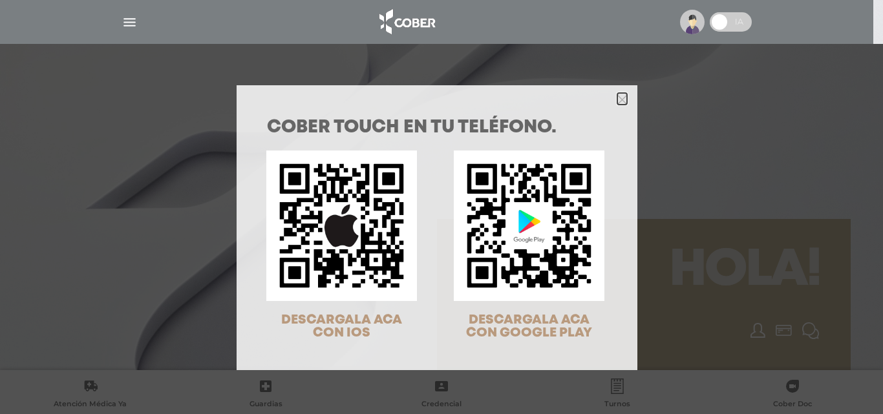
click at [617, 100] on icon "Close" at bounding box center [622, 100] width 10 height 10
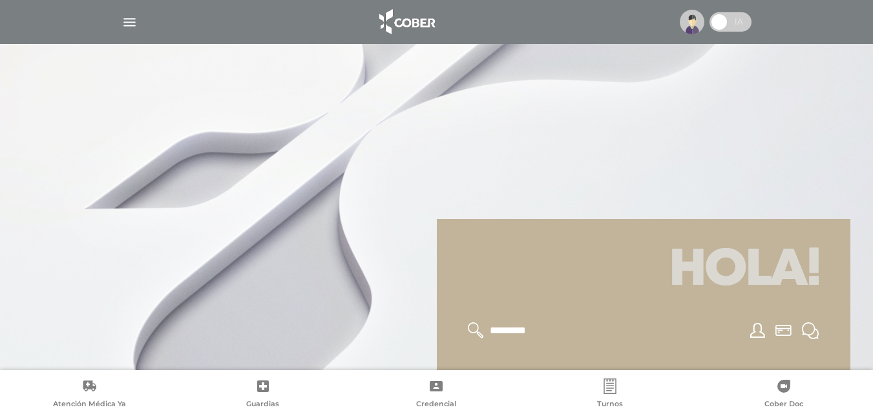
click at [439, 179] on div at bounding box center [436, 207] width 873 height 414
click at [478, 248] on h1 "Hola!" at bounding box center [643, 271] width 382 height 72
drag, startPoint x: 344, startPoint y: 233, endPoint x: 753, endPoint y: 293, distance: 413.4
click at [346, 233] on div at bounding box center [436, 207] width 873 height 414
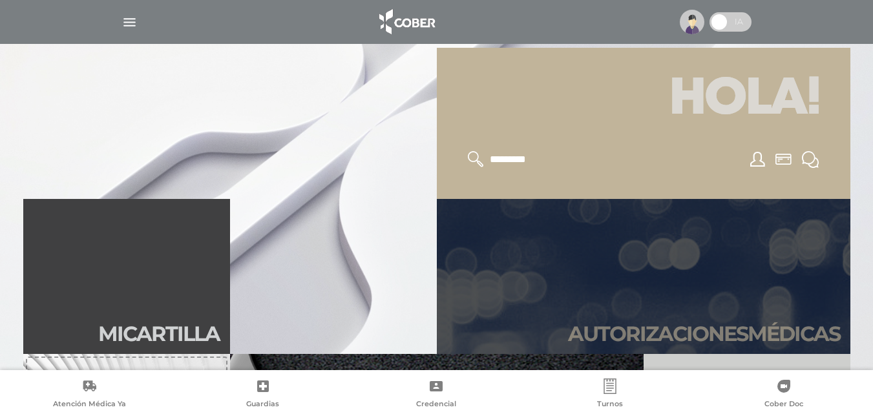
scroll to position [194, 0]
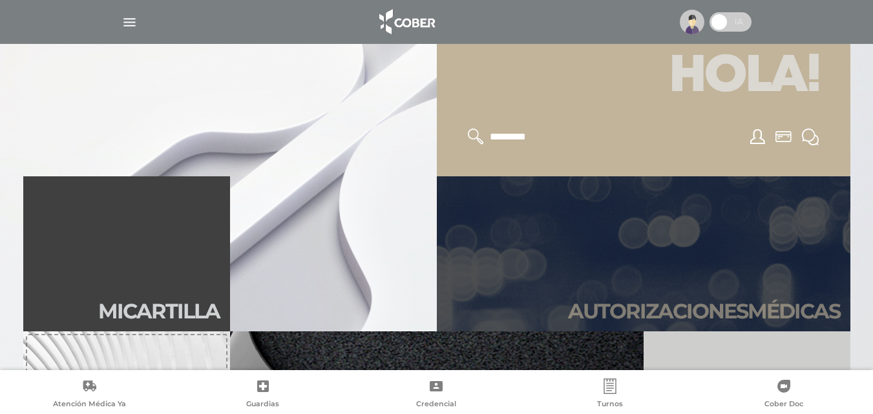
click at [606, 289] on link "Autori zaciones médicas" at bounding box center [643, 253] width 413 height 155
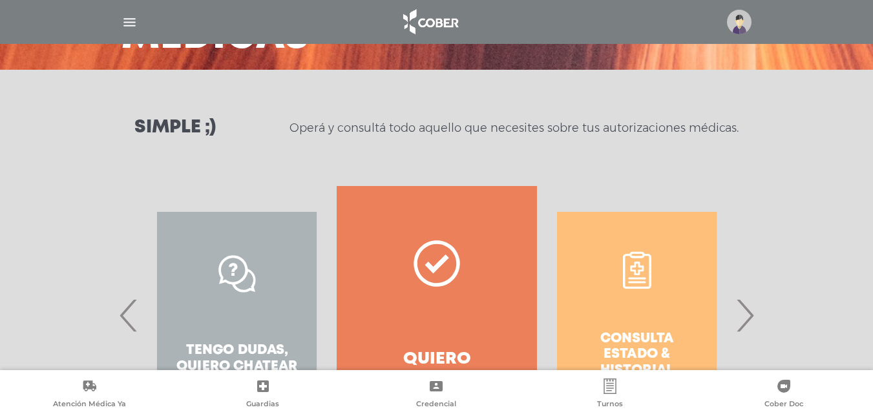
scroll to position [194, 0]
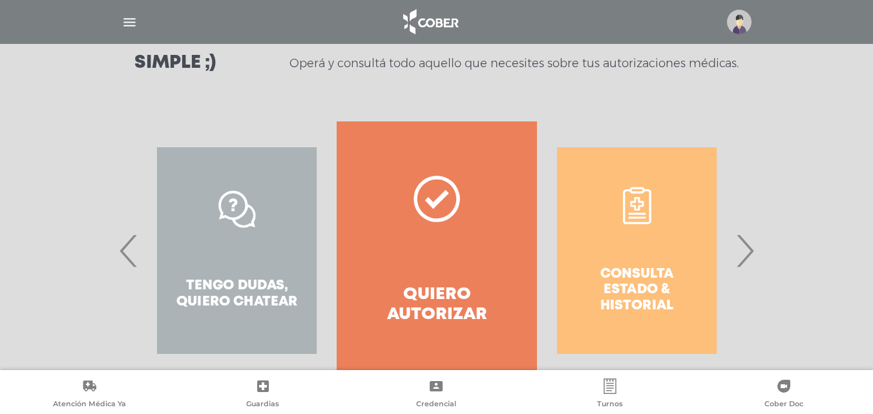
click at [646, 274] on div "Consulta estado & historial" at bounding box center [637, 250] width 200 height 258
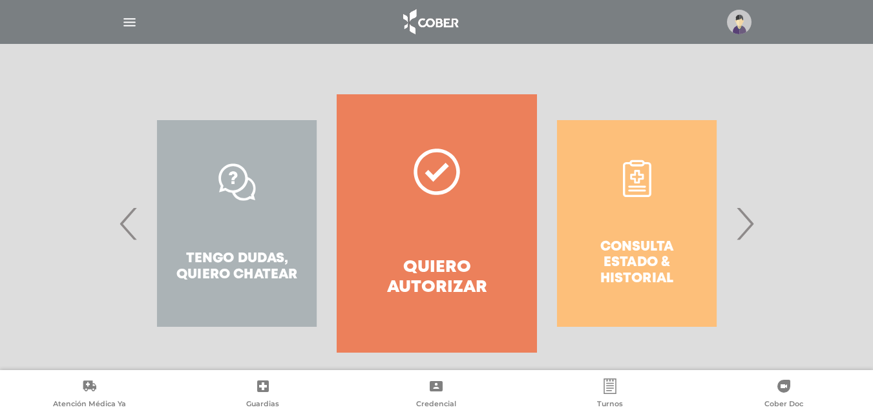
scroll to position [235, 0]
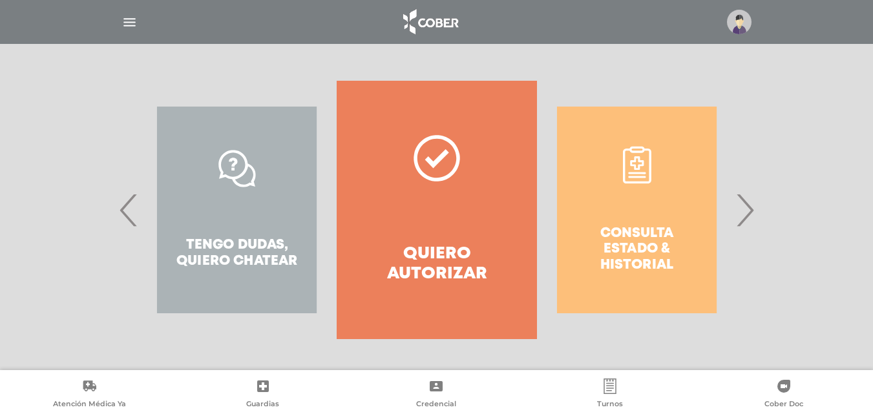
click at [627, 247] on div "Consulta estado & historial" at bounding box center [637, 210] width 200 height 258
click at [643, 252] on div "Consulta estado & historial" at bounding box center [637, 210] width 200 height 258
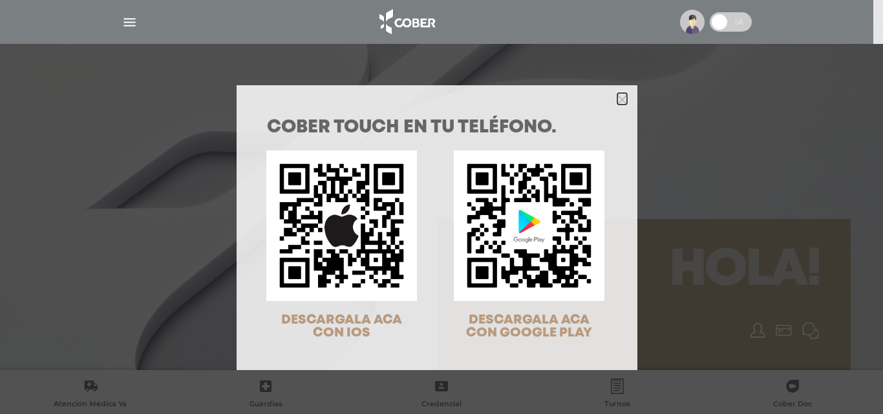
click at [617, 95] on icon "Close" at bounding box center [622, 100] width 10 height 10
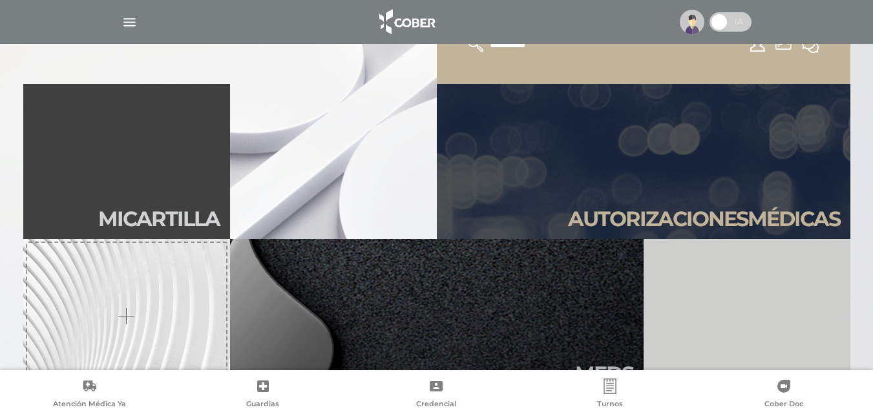
scroll to position [258, 0]
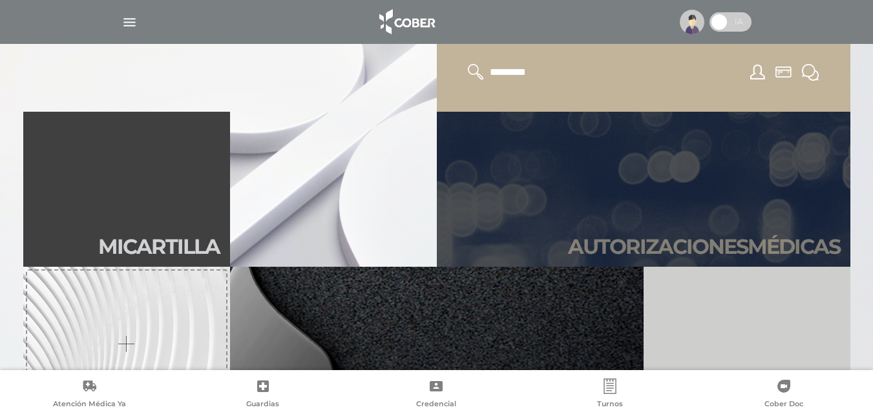
click at [699, 213] on link "Autori zaciones médicas" at bounding box center [643, 189] width 413 height 155
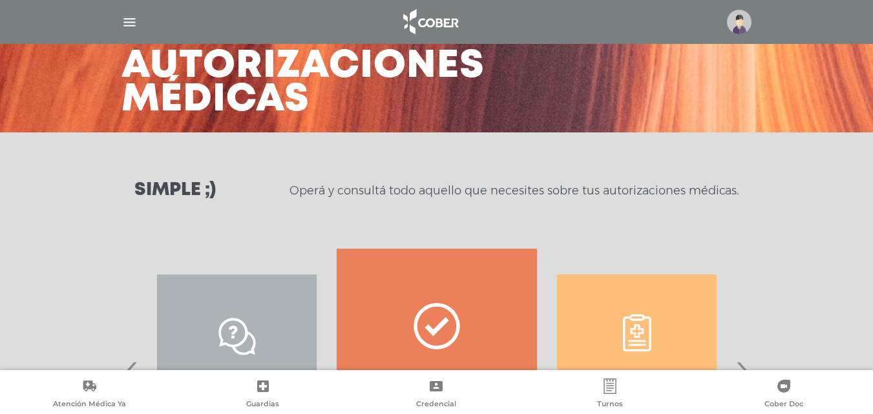
scroll to position [235, 0]
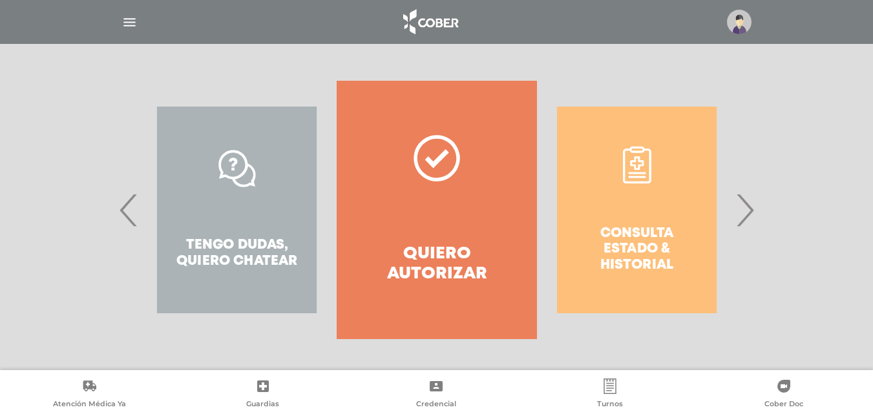
click at [618, 240] on div "Consulta estado & historial" at bounding box center [637, 210] width 200 height 258
click at [632, 250] on div "Consulta estado & historial" at bounding box center [637, 210] width 200 height 258
click at [642, 267] on div "Consulta estado & historial" at bounding box center [637, 210] width 200 height 258
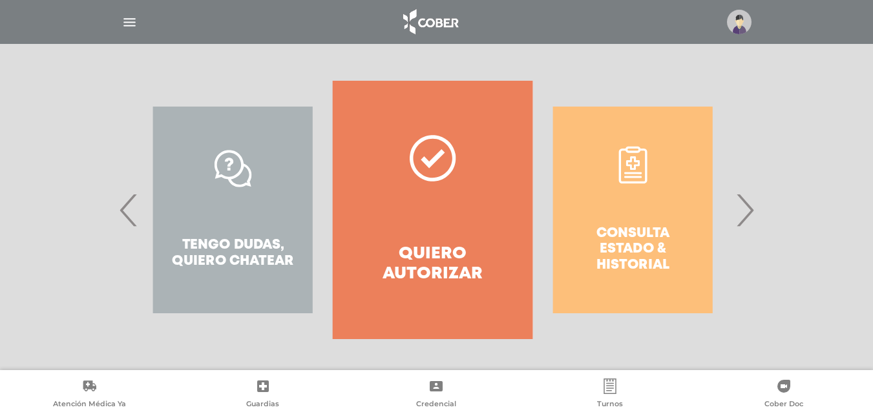
click at [642, 267] on div "Consulta estado & historial" at bounding box center [632, 210] width 200 height 258
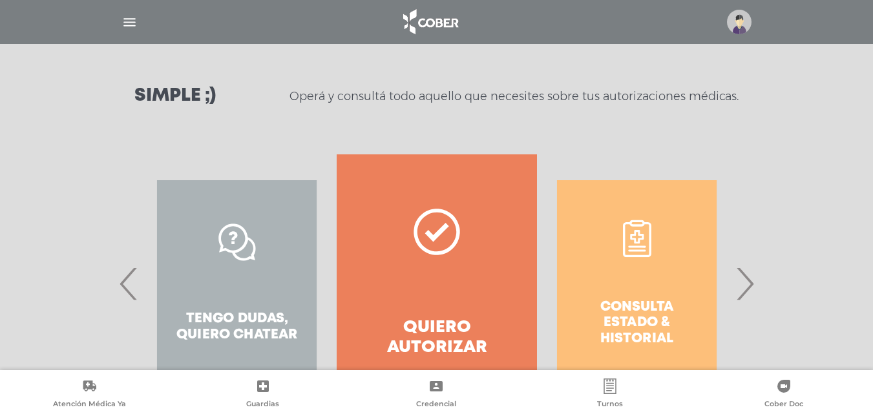
scroll to position [170, 0]
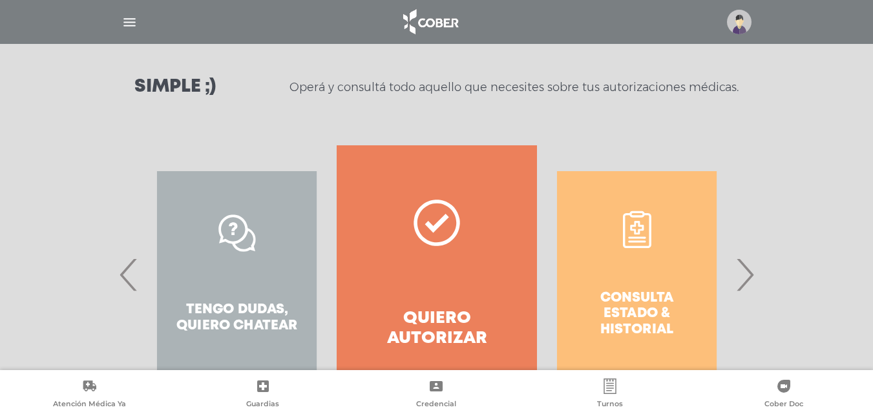
click at [625, 234] on div "Consulta estado & historial" at bounding box center [637, 274] width 200 height 258
click at [631, 230] on div "Consulta estado & historial" at bounding box center [637, 274] width 200 height 258
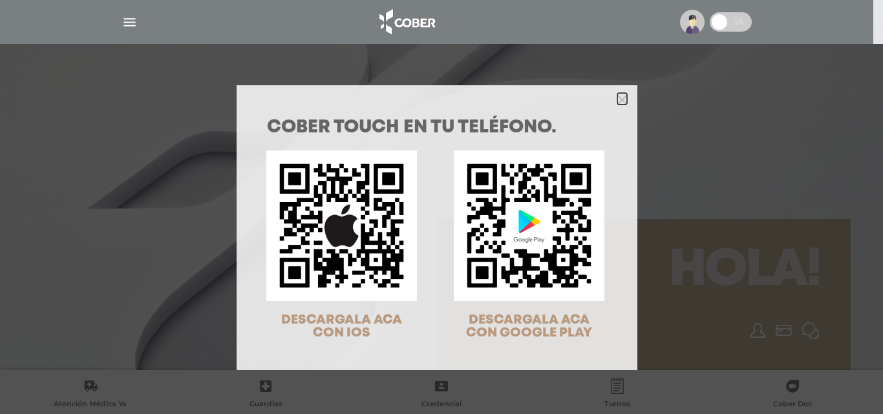
click at [618, 101] on polygon "Close" at bounding box center [622, 100] width 10 height 10
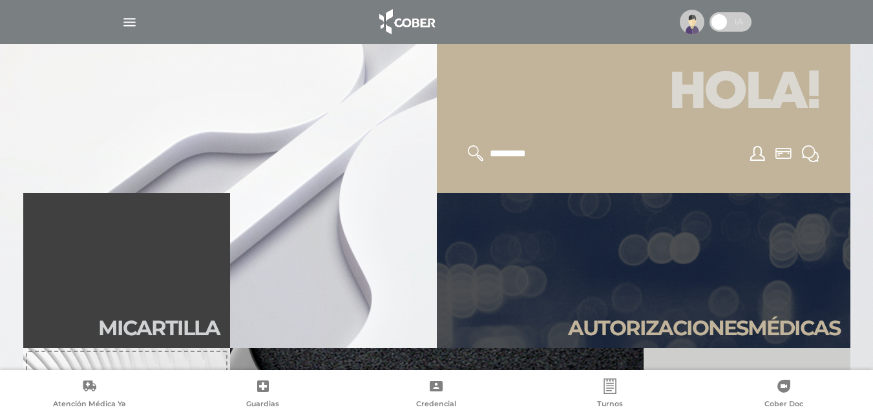
scroll to position [194, 0]
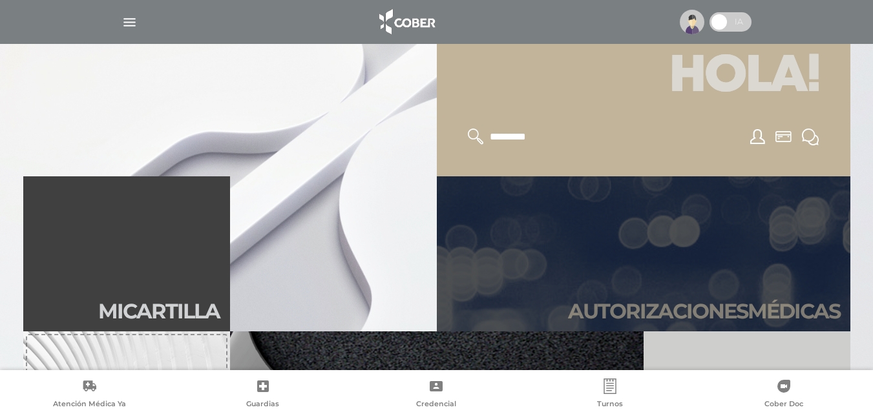
click at [673, 288] on link "Autori zaciones médicas" at bounding box center [643, 253] width 413 height 155
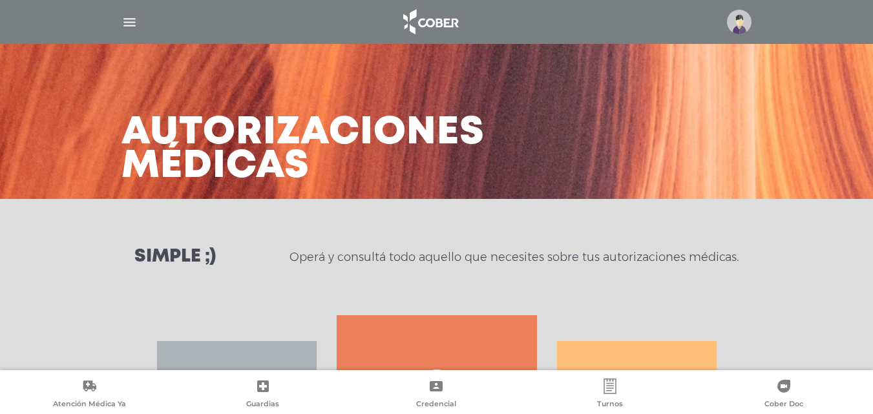
click at [129, 23] on img "button" at bounding box center [129, 22] width 16 height 16
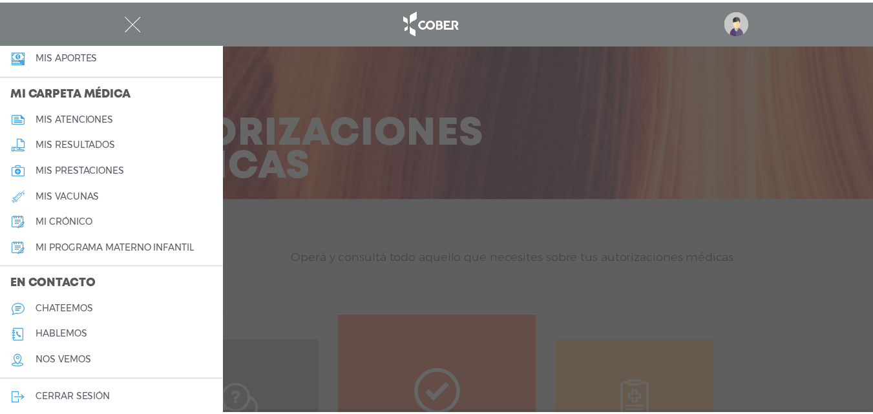
scroll to position [583, 0]
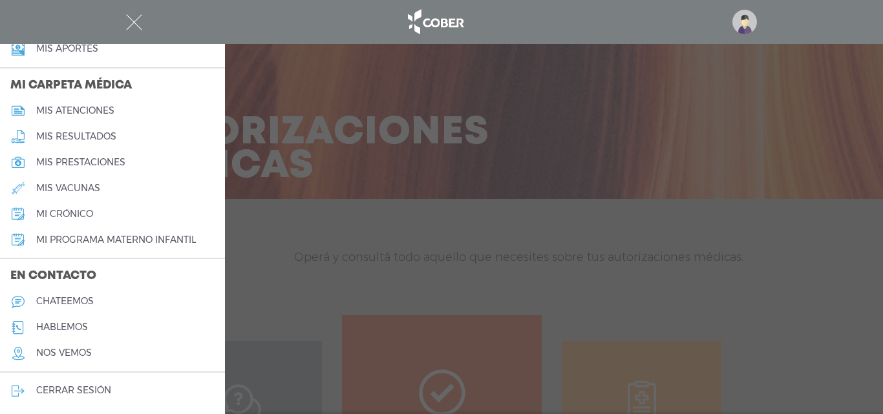
click at [438, 292] on div at bounding box center [441, 207] width 883 height 414
